Goal: Task Accomplishment & Management: Use online tool/utility

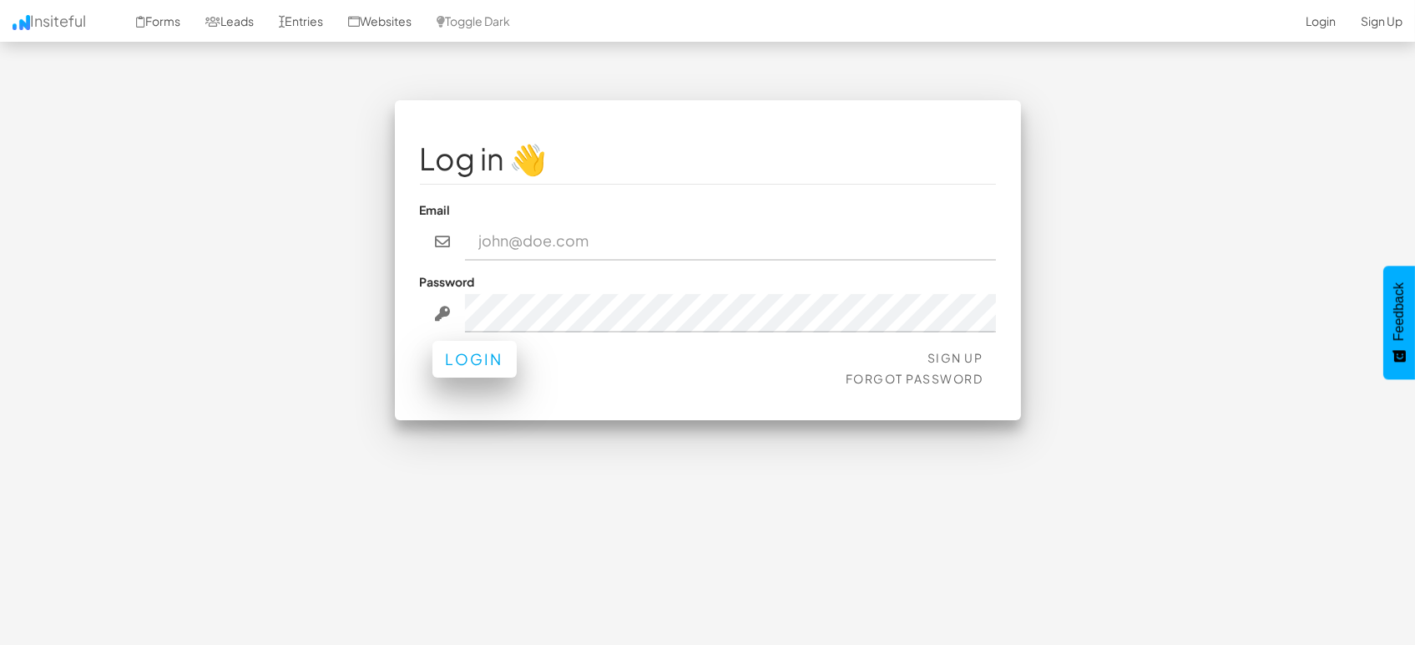
type input "marketing@mapsted.com"
click at [479, 362] on button "Login" at bounding box center [475, 359] width 84 height 37
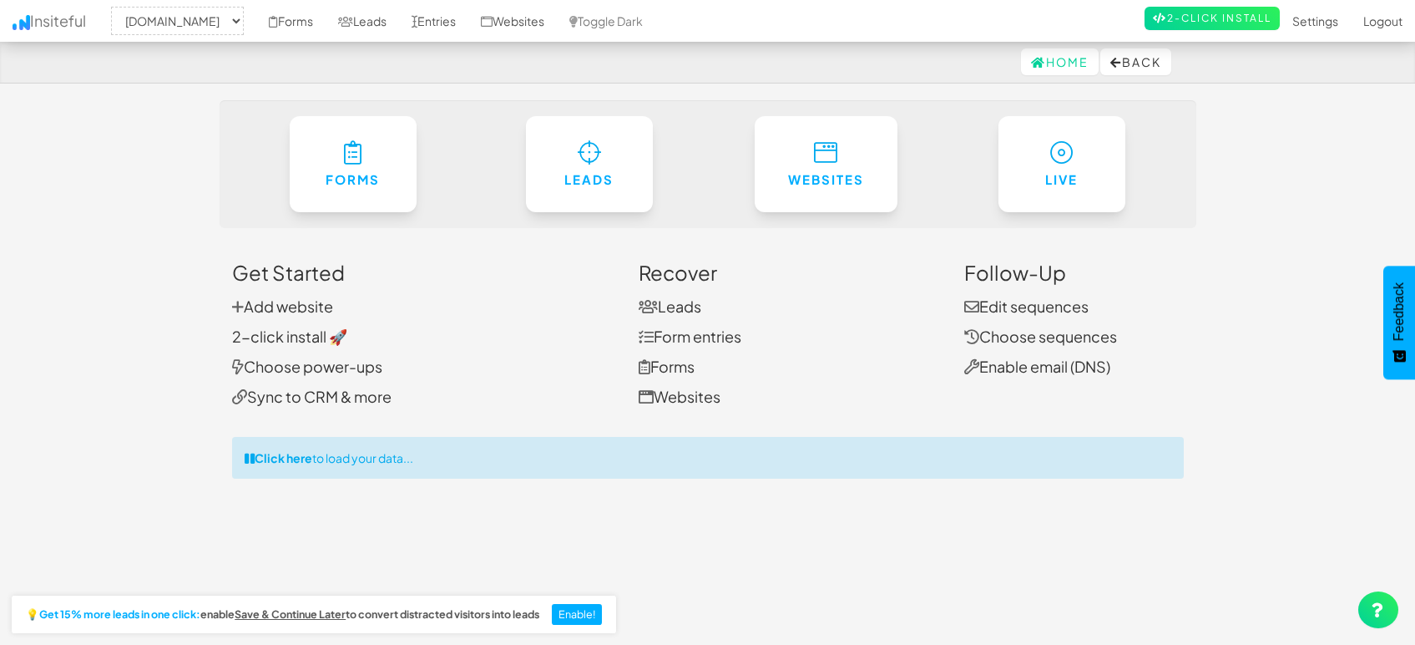
select select "1505"
click at [425, 29] on link "Entries" at bounding box center [433, 21] width 69 height 42
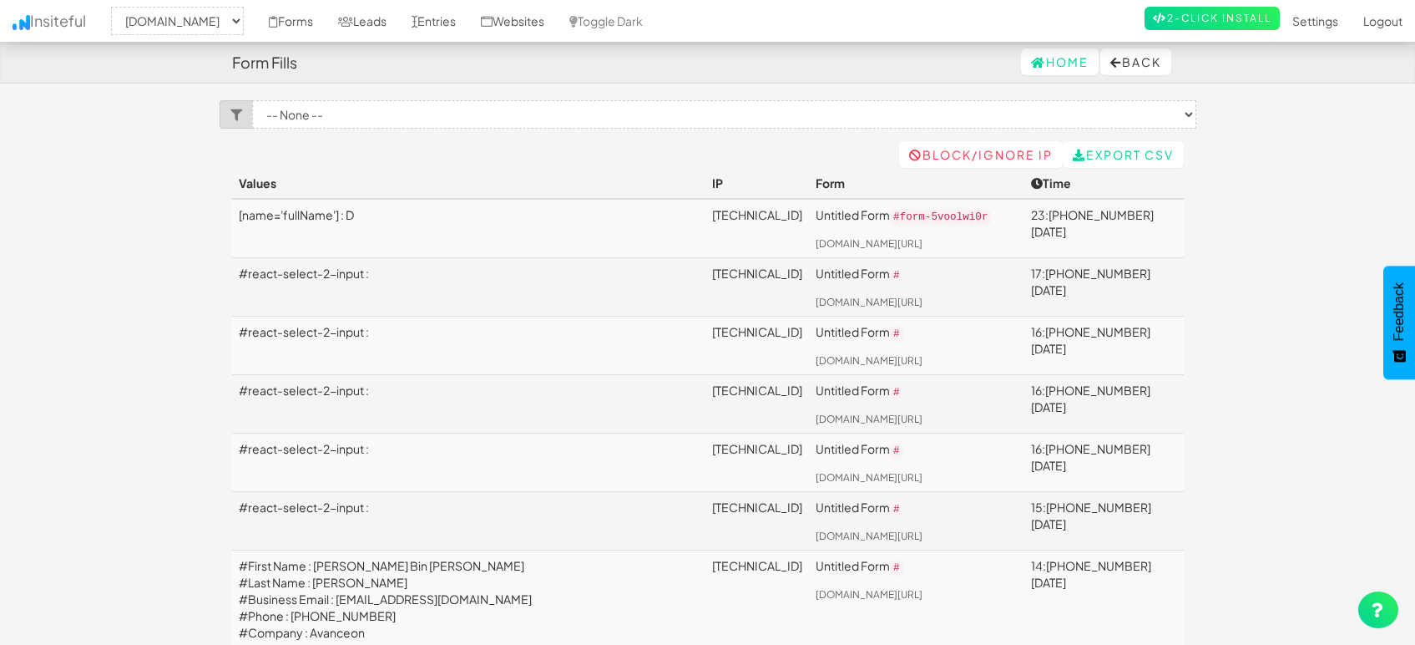
select select "1505"
click at [347, 17] on link "Leads" at bounding box center [362, 21] width 73 height 42
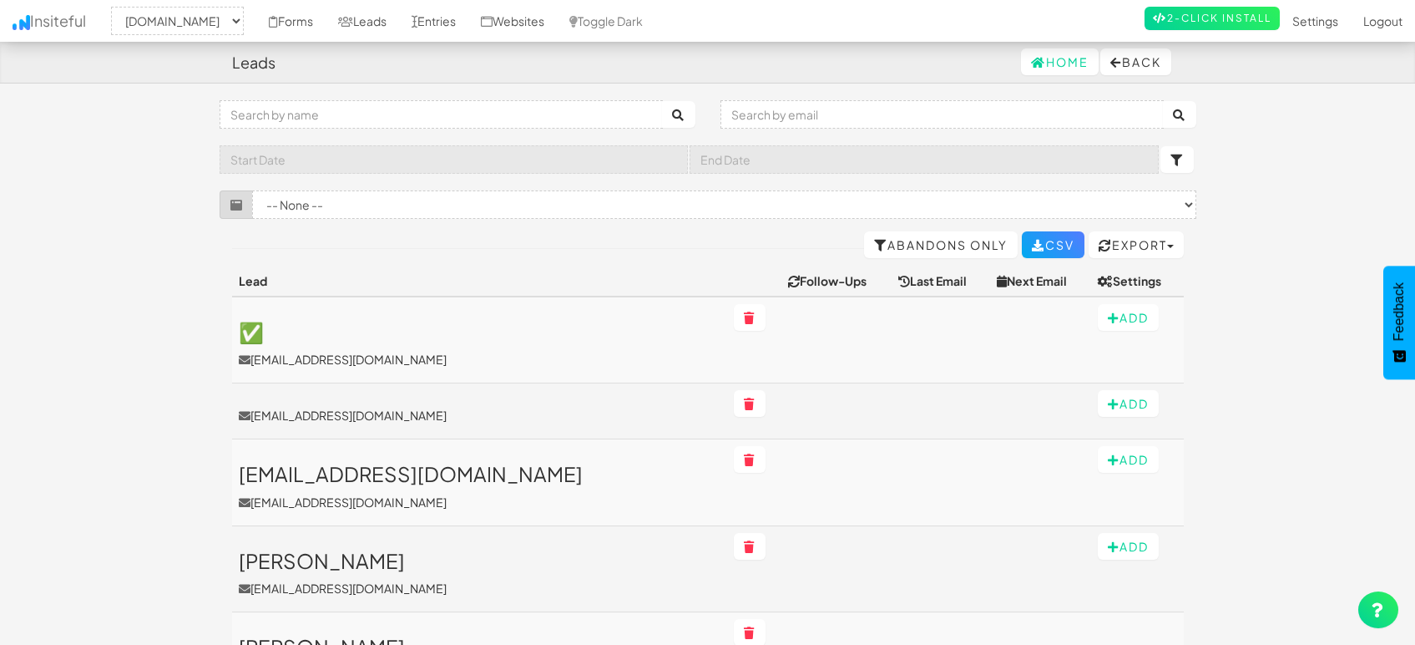
select select "1505"
click at [462, 18] on link "Entries" at bounding box center [433, 21] width 69 height 42
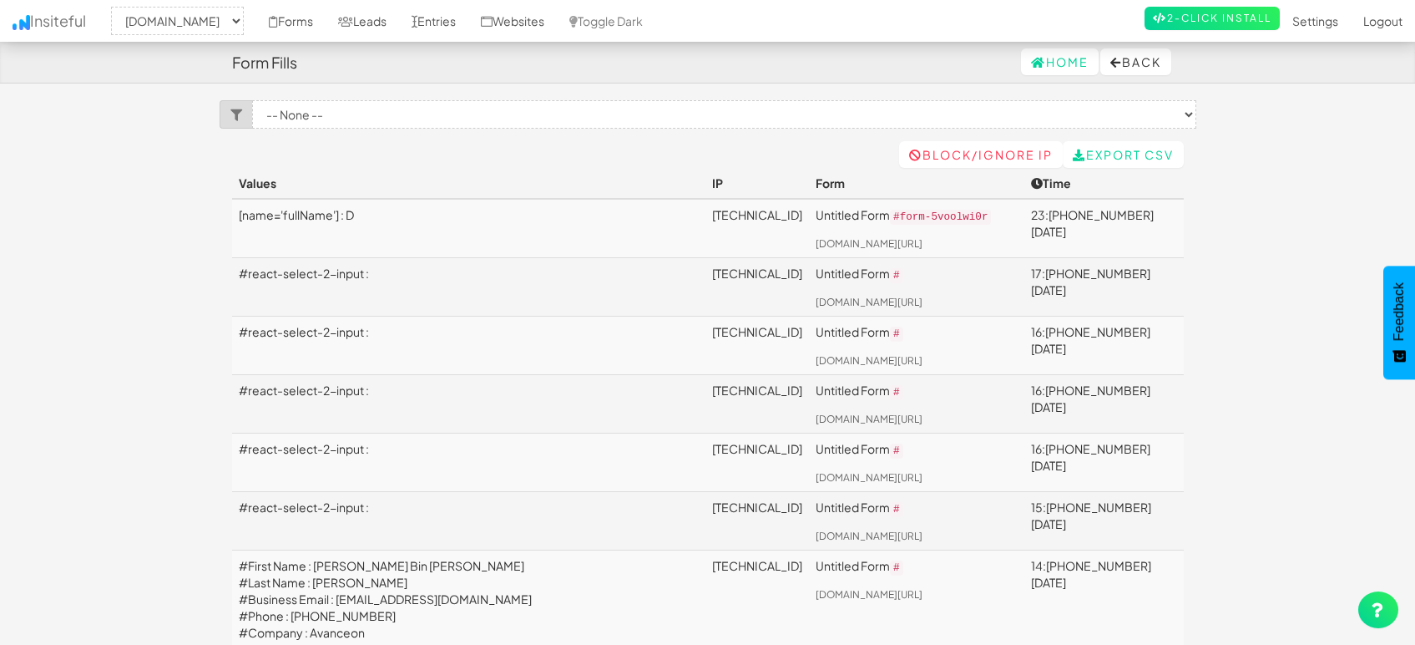
select select "1505"
click at [712, 211] on link "[TECHNICAL_ID]" at bounding box center [757, 214] width 90 height 15
